Goal: Information Seeking & Learning: Learn about a topic

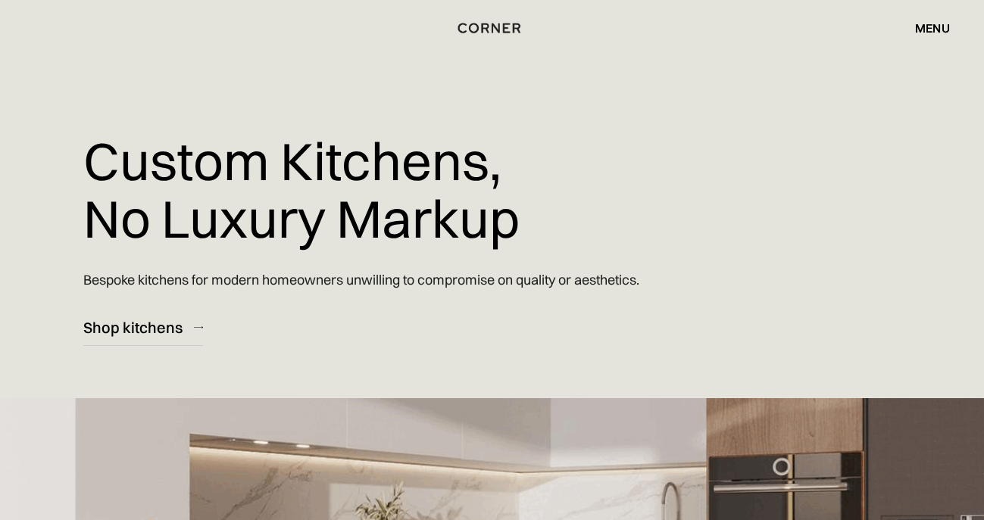
click at [923, 31] on div "menu" at bounding box center [932, 28] width 35 height 12
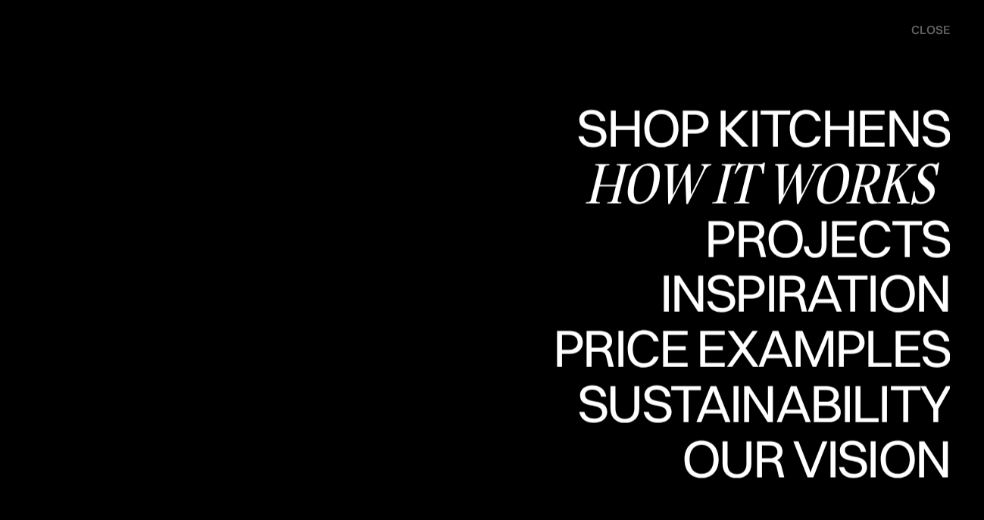
click at [867, 183] on div "How it works" at bounding box center [767, 182] width 365 height 53
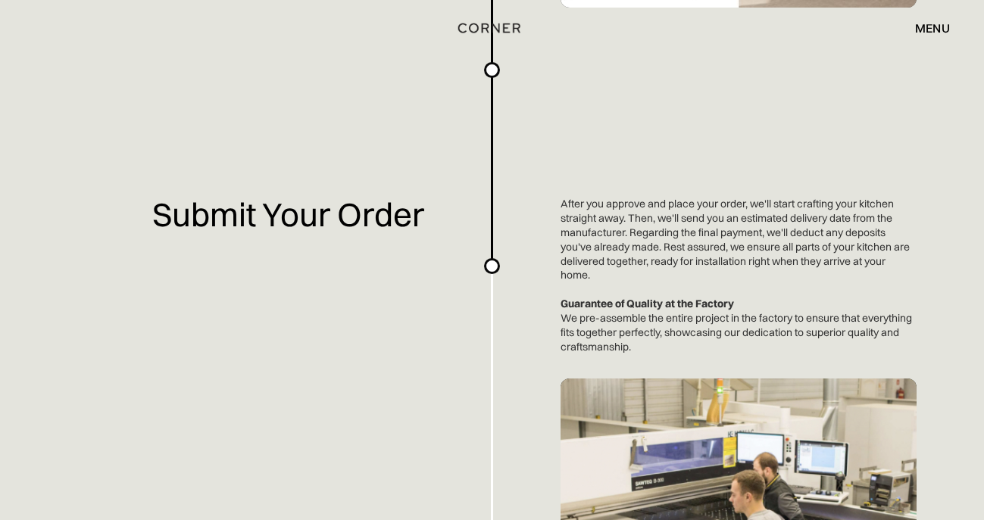
scroll to position [2686, 0]
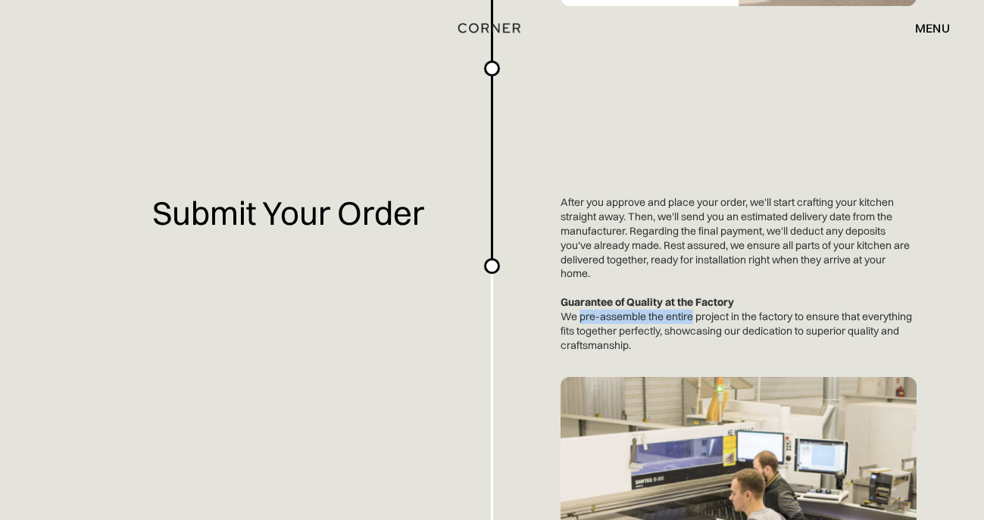
drag, startPoint x: 578, startPoint y: 320, endPoint x: 681, endPoint y: 320, distance: 103.0
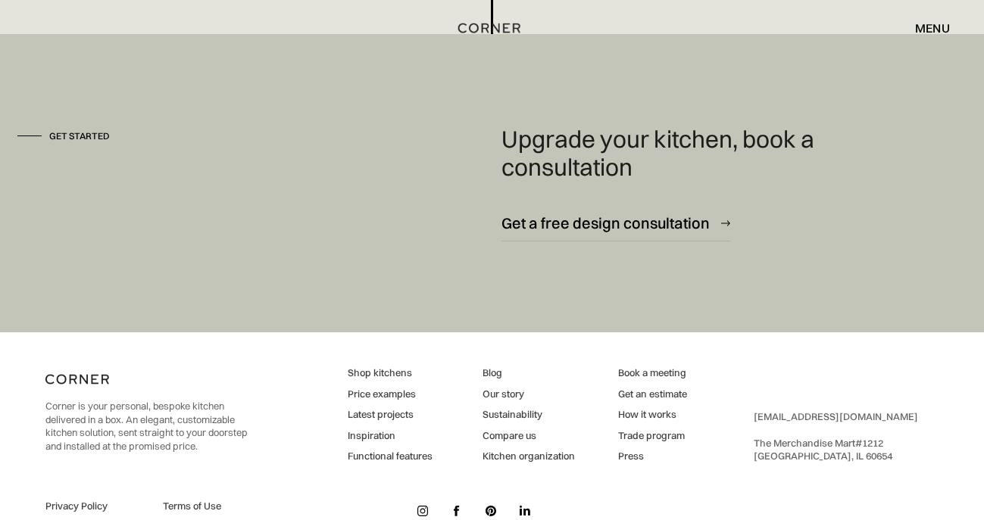
scroll to position [4159, 0]
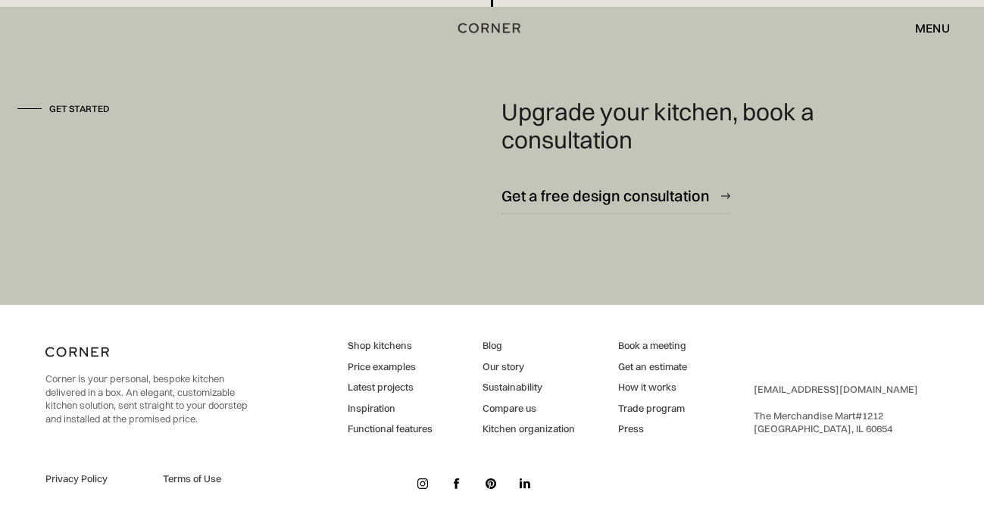
click at [375, 411] on link "Inspiration" at bounding box center [390, 409] width 85 height 14
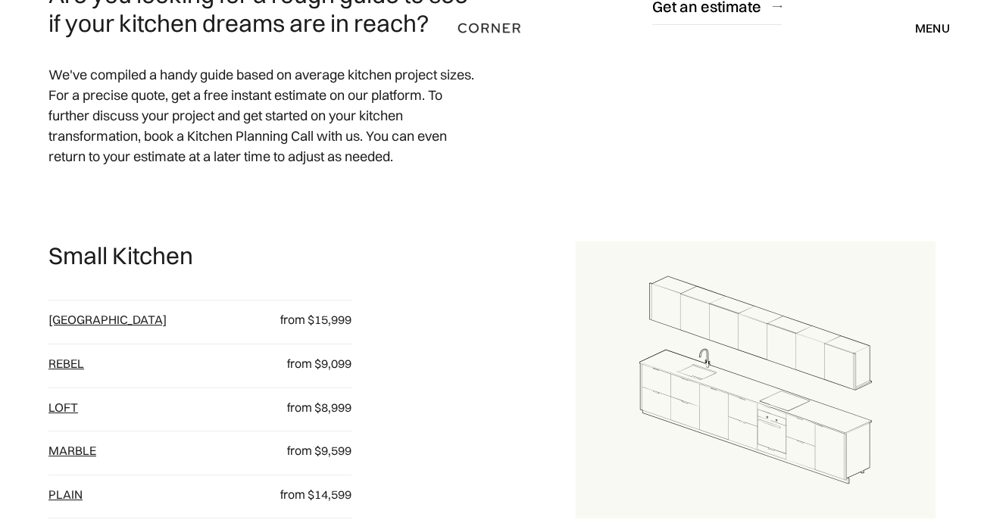
scroll to position [651, 0]
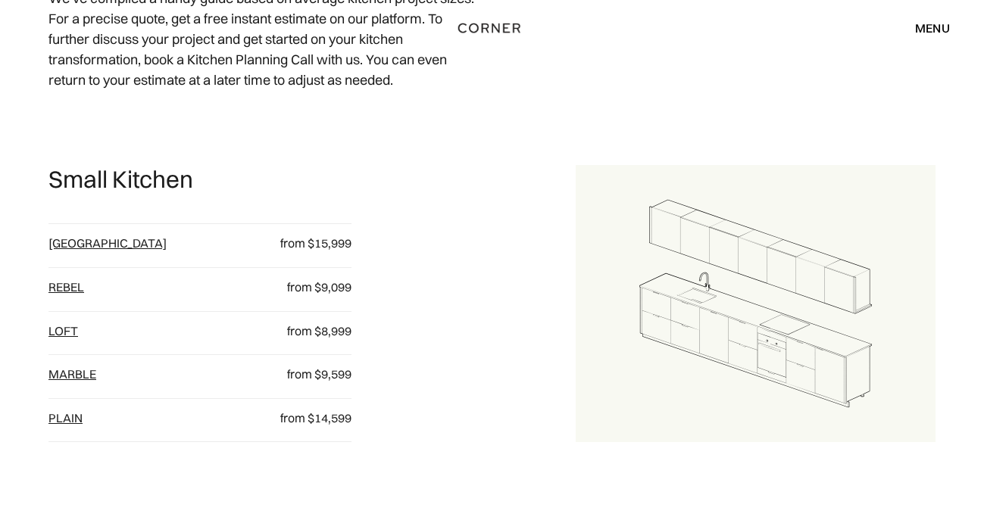
click at [73, 417] on link "plain" at bounding box center [65, 418] width 34 height 15
click at [84, 367] on link "Marble" at bounding box center [72, 374] width 48 height 15
click at [68, 326] on link "loft" at bounding box center [63, 330] width 30 height 15
click at [68, 274] on div "Rebel from $9,099" at bounding box center [199, 289] width 303 height 43
click at [70, 292] on link "Rebel" at bounding box center [66, 287] width 36 height 15
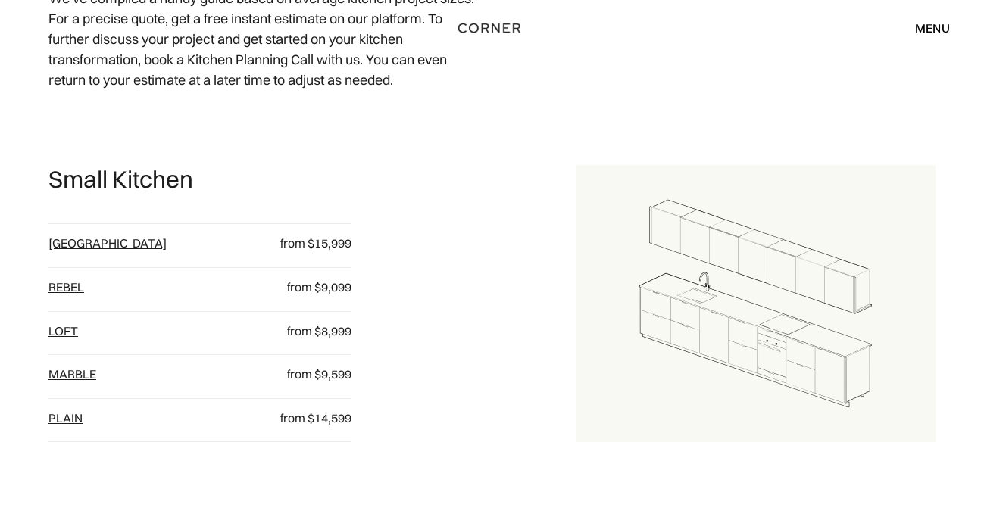
click at [72, 245] on link "[GEOGRAPHIC_DATA]" at bounding box center [107, 243] width 118 height 15
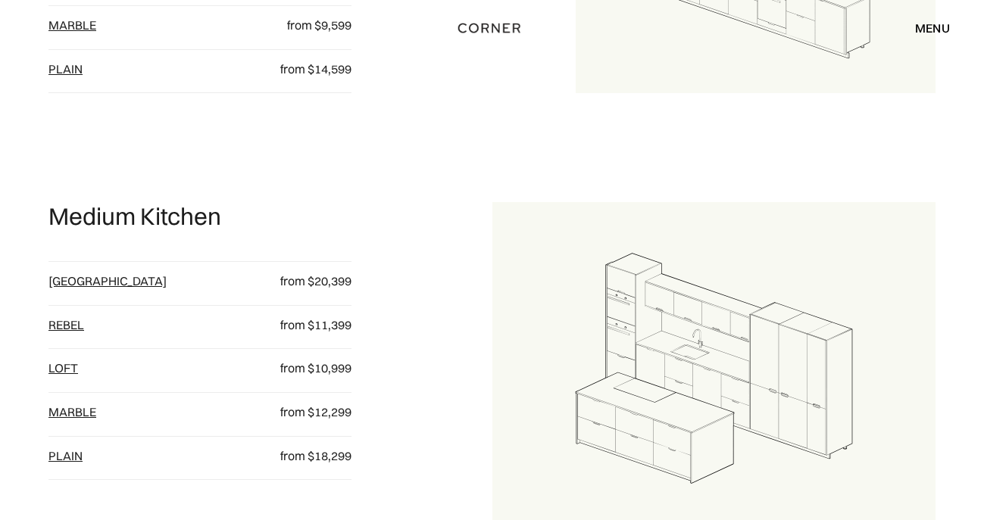
scroll to position [1012, 0]
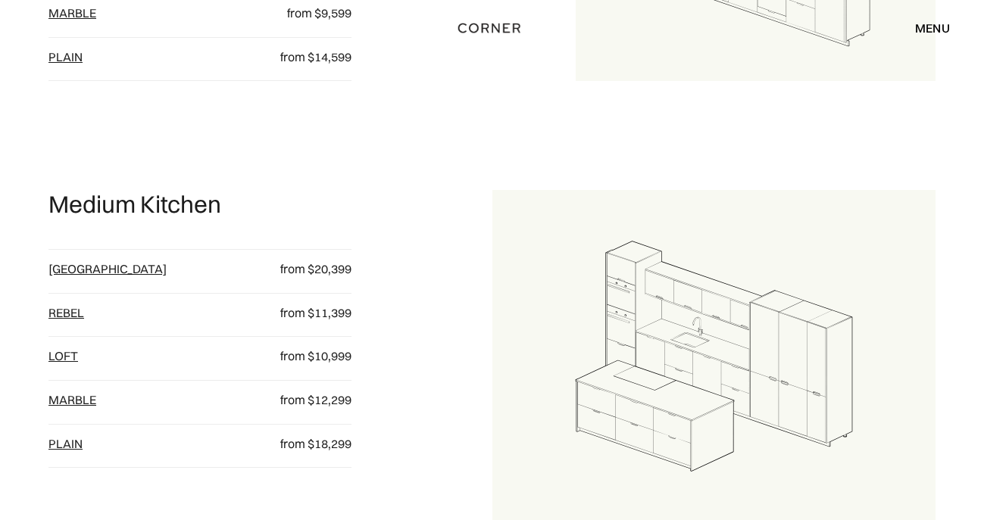
click at [73, 266] on link "[GEOGRAPHIC_DATA]" at bounding box center [107, 268] width 118 height 15
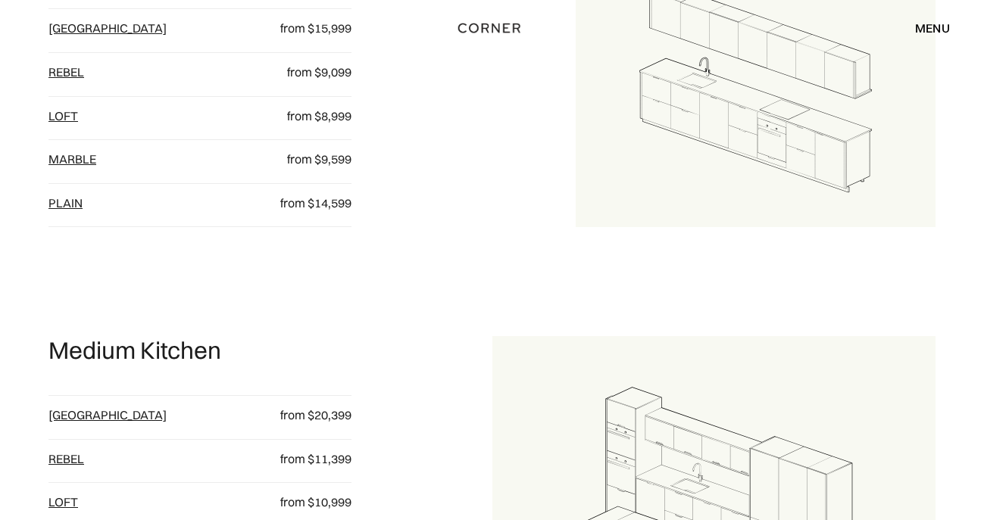
scroll to position [1063, 0]
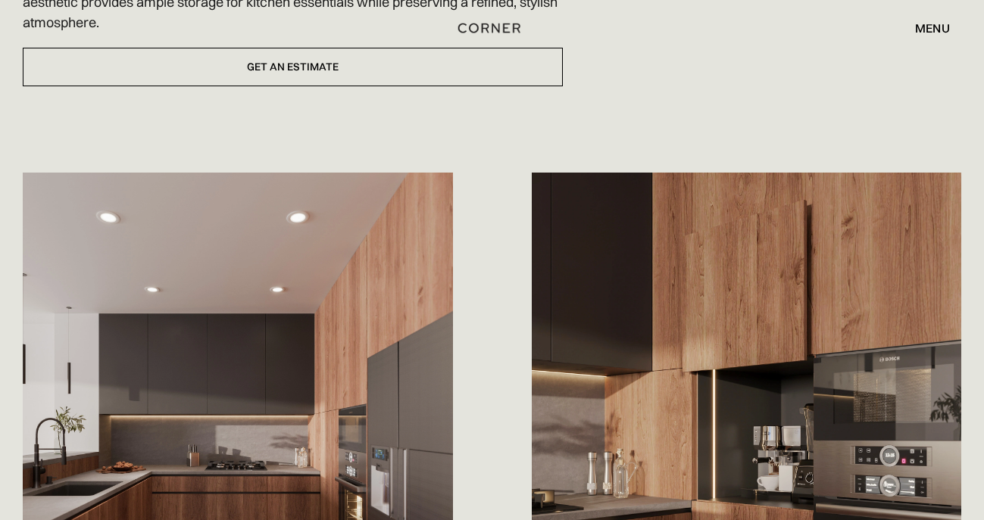
scroll to position [755, 0]
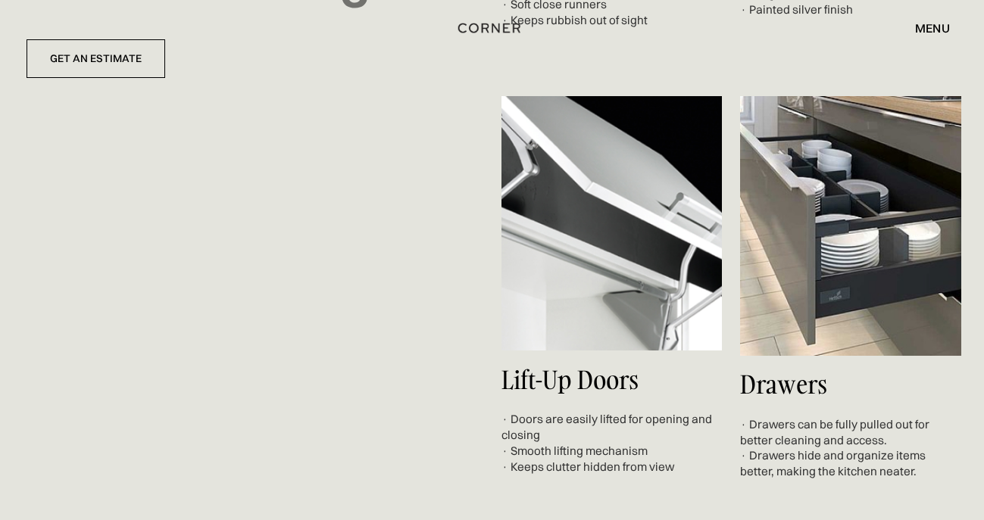
scroll to position [5584, 0]
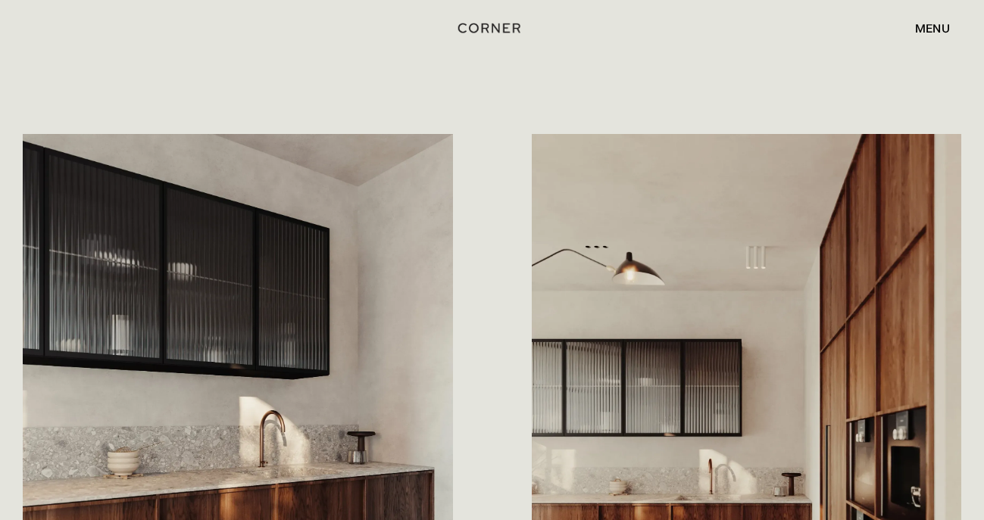
scroll to position [1555, 0]
